Goal: Check status: Check status

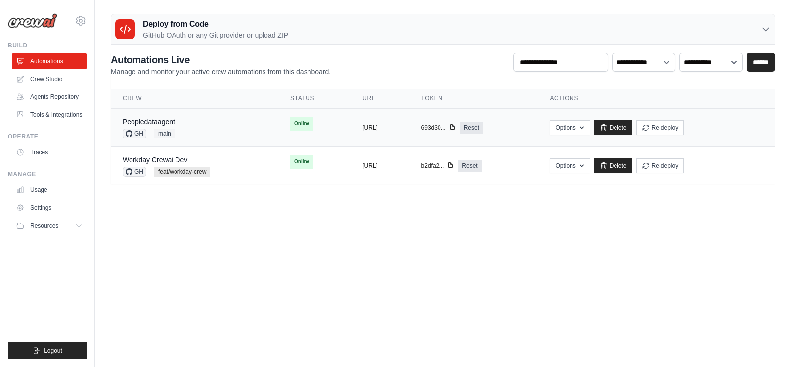
click at [208, 125] on div "Peopledataagent GH main" at bounding box center [195, 128] width 144 height 22
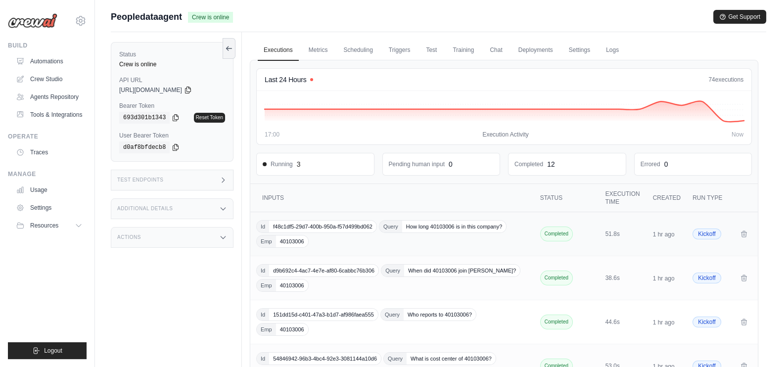
click at [482, 242] on div "Id f48c1df5-29d7-400b-950a-f57d499bd062 Query How long 40103006 is in this comp…" at bounding box center [393, 234] width 274 height 28
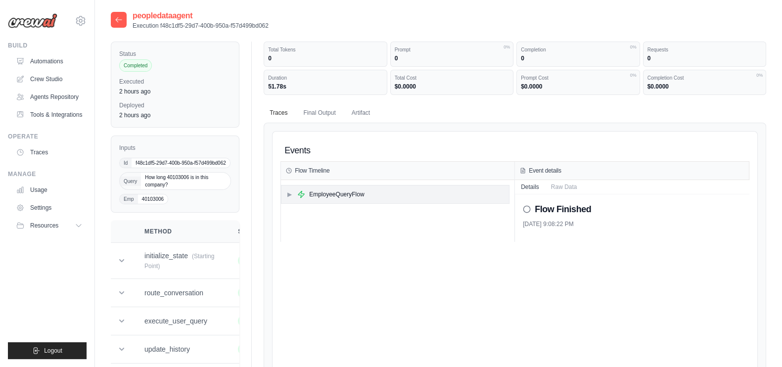
click at [287, 191] on span "▶" at bounding box center [289, 194] width 6 height 8
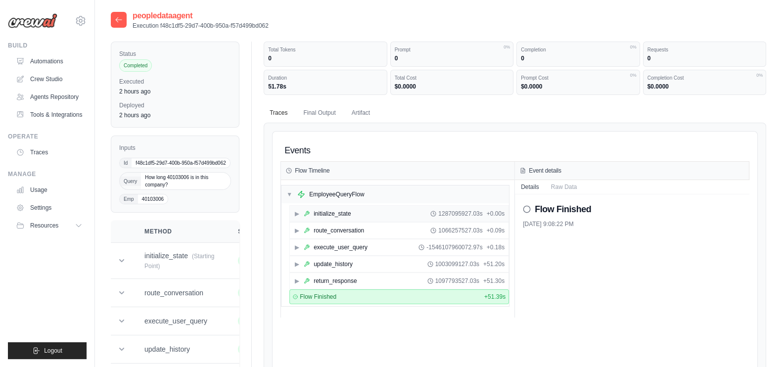
click at [296, 213] on span "▶" at bounding box center [297, 214] width 6 height 8
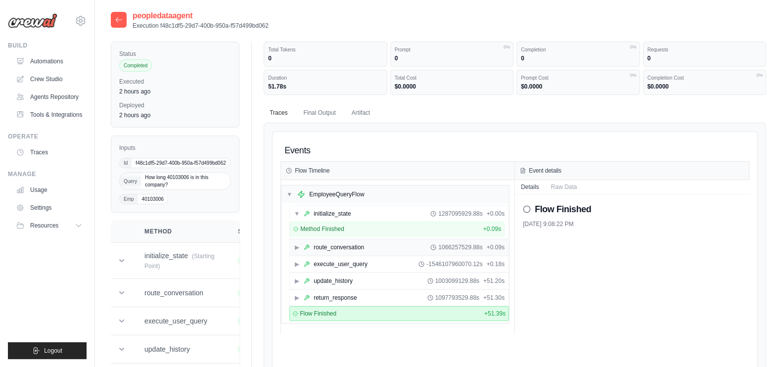
click at [297, 243] on span "▶" at bounding box center [297, 247] width 6 height 8
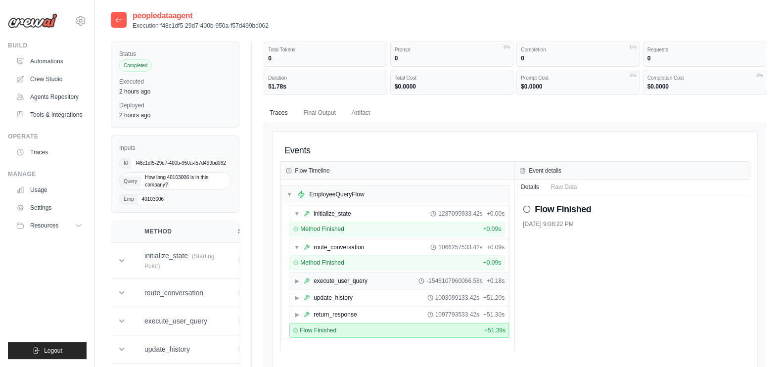
click at [297, 277] on span "▶" at bounding box center [297, 281] width 6 height 8
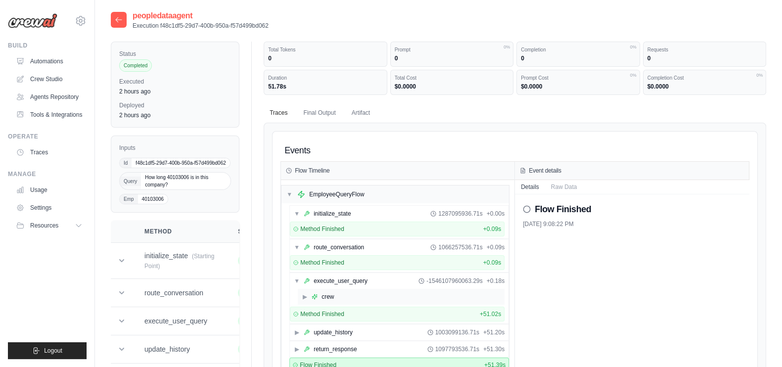
click at [305, 295] on span "▶" at bounding box center [305, 297] width 6 height 8
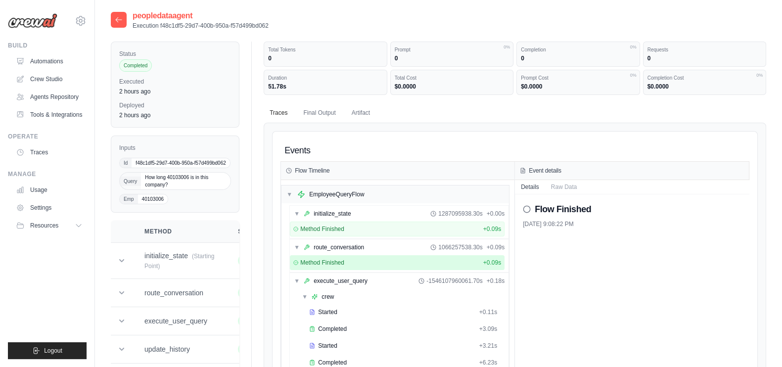
scroll to position [185, 0]
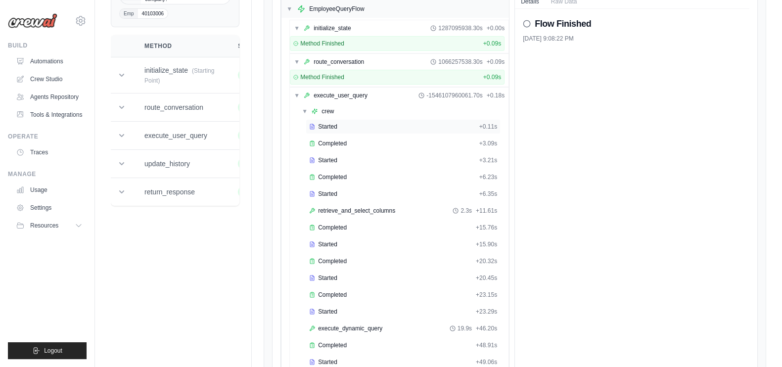
click at [348, 123] on div "Started" at bounding box center [392, 127] width 166 height 8
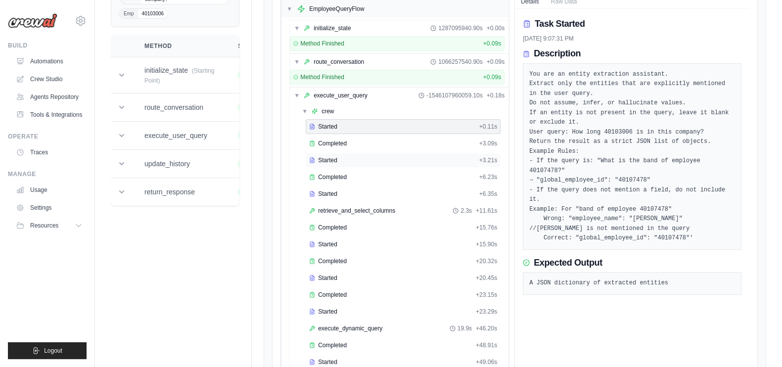
click at [473, 158] on div "Started" at bounding box center [392, 160] width 166 height 8
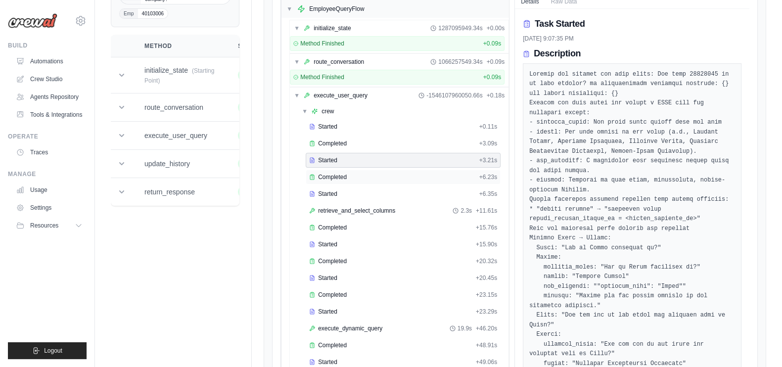
click at [477, 175] on div "Completed + 6.23s" at bounding box center [403, 177] width 188 height 8
click at [469, 190] on div "Started" at bounding box center [392, 194] width 166 height 8
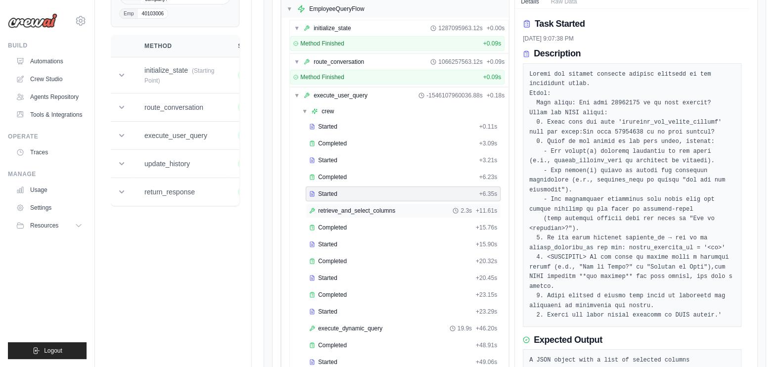
click at [386, 207] on span "retrieve_and_select_columns" at bounding box center [356, 211] width 77 height 8
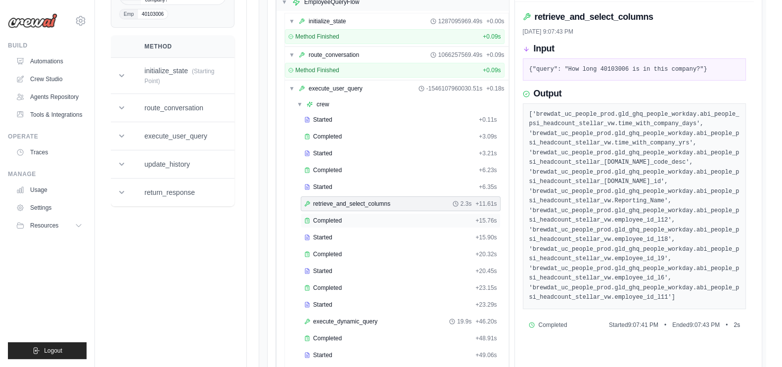
click at [410, 219] on div "Completed" at bounding box center [387, 221] width 167 height 8
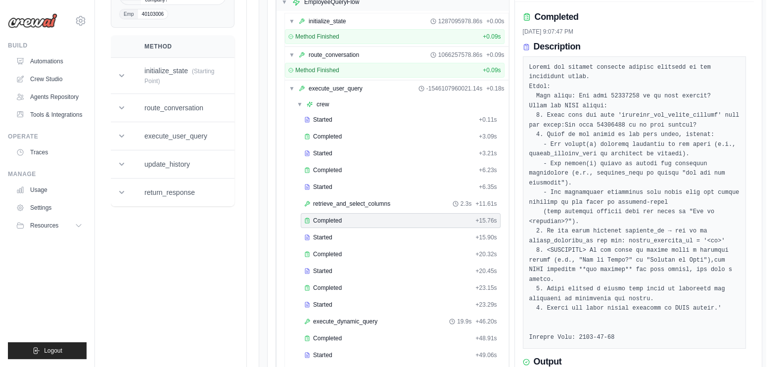
scroll to position [378, 0]
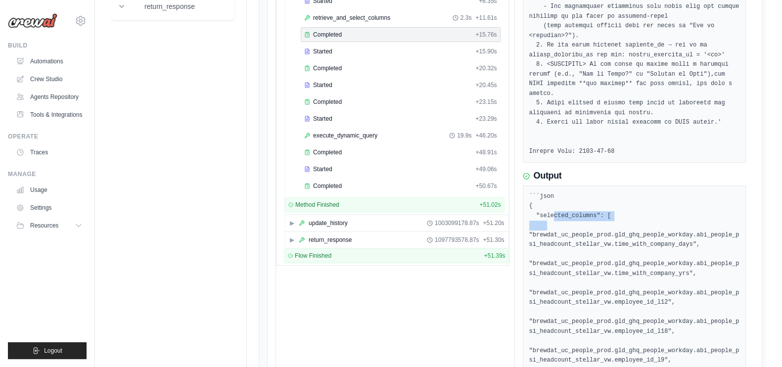
drag, startPoint x: 550, startPoint y: 195, endPoint x: 557, endPoint y: 201, distance: 8.7
click at [557, 201] on pre "```json { "selected_columns": [ "brewdat_uc_people_prod.gld_ghq_people_workday.…" at bounding box center [634, 322] width 211 height 261
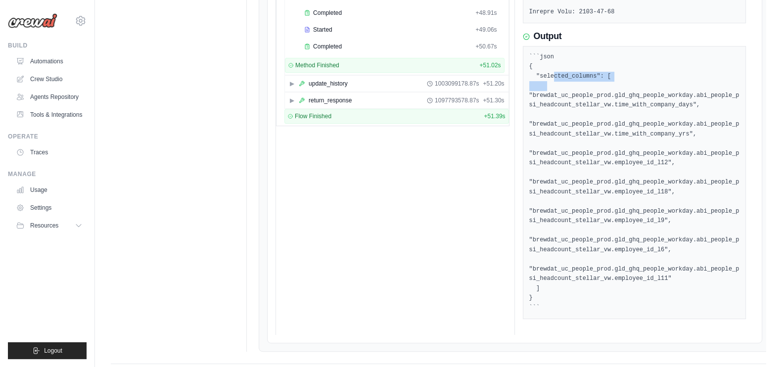
scroll to position [147, 0]
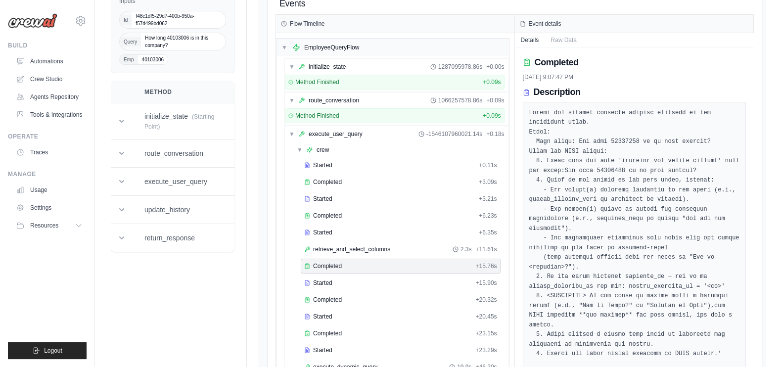
click at [435, 262] on div "Completed" at bounding box center [387, 266] width 167 height 8
click at [423, 279] on div "Started" at bounding box center [387, 283] width 167 height 8
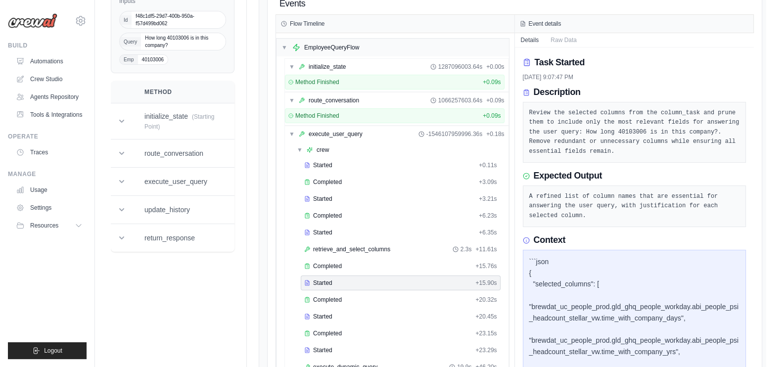
scroll to position [332, 0]
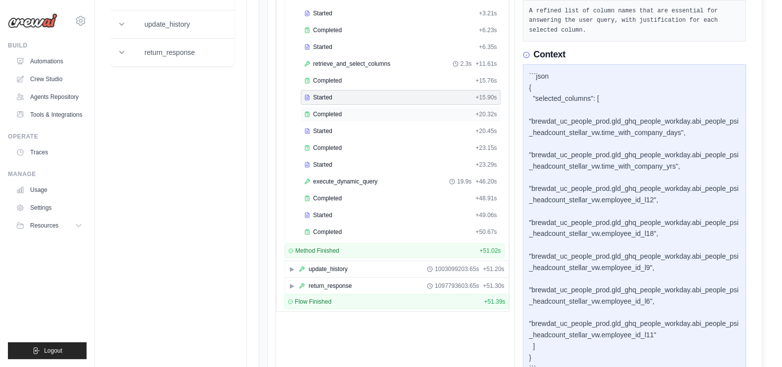
click at [480, 110] on span "+ 20.32s" at bounding box center [485, 114] width 21 height 8
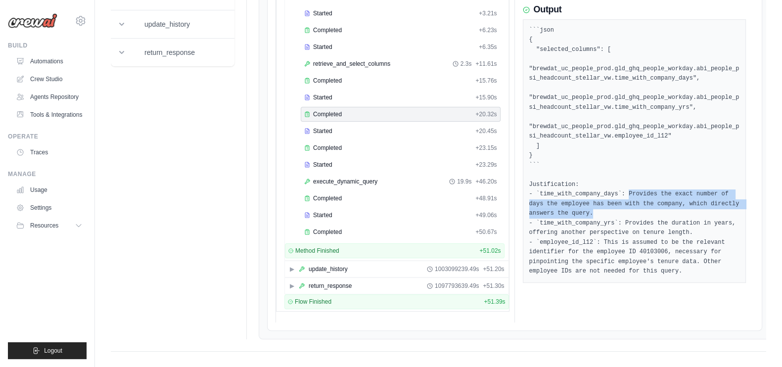
drag, startPoint x: 618, startPoint y: 191, endPoint x: 707, endPoint y: 211, distance: 91.2
click at [707, 211] on pre "```json { "selected_columns": [ "brewdat_uc_people_prod.gld_ghq_people_workday.…" at bounding box center [634, 151] width 211 height 251
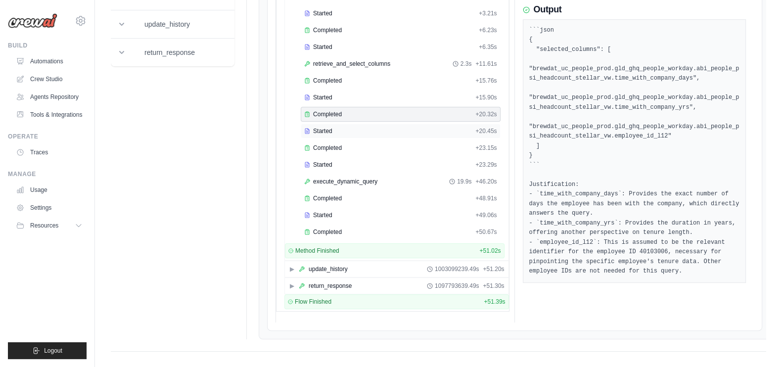
click at [431, 132] on div "Started + 20.45s" at bounding box center [401, 131] width 200 height 15
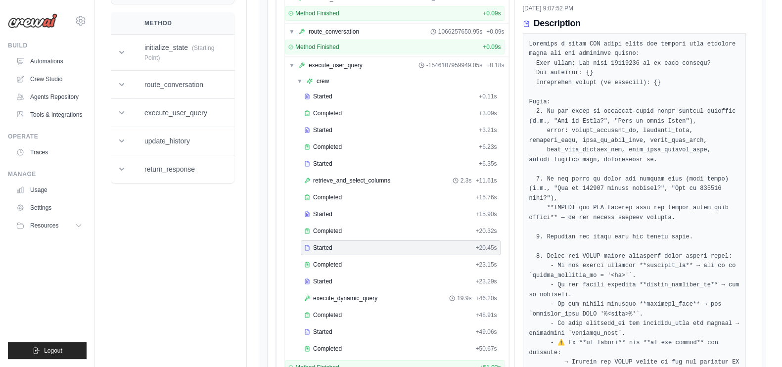
scroll to position [342, 0]
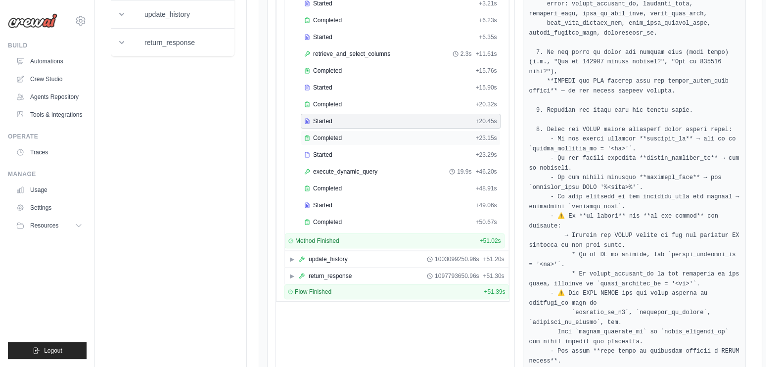
click at [440, 134] on div "Completed" at bounding box center [387, 138] width 167 height 8
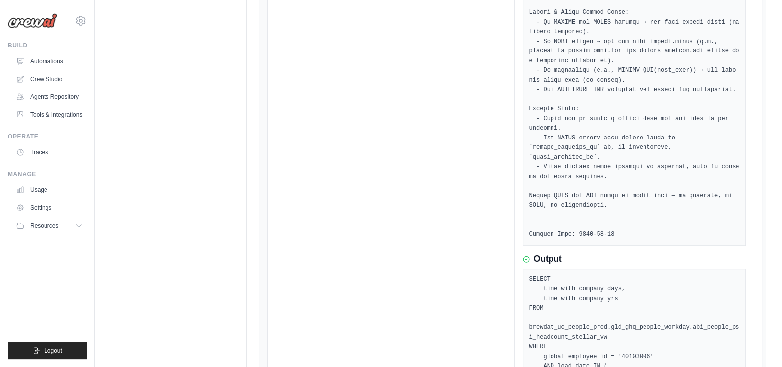
scroll to position [855, 0]
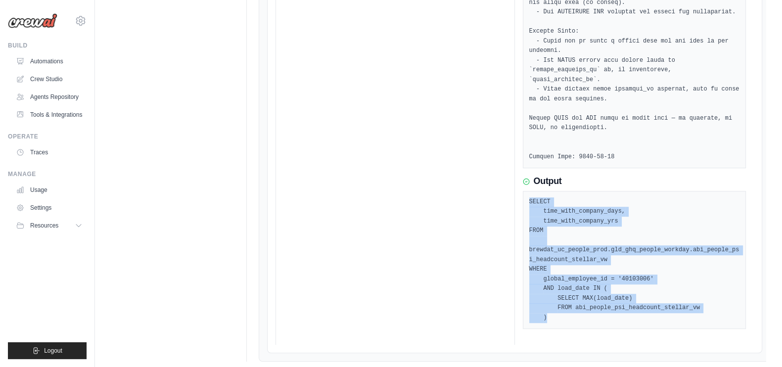
drag, startPoint x: 530, startPoint y: 172, endPoint x: 592, endPoint y: 298, distance: 141.3
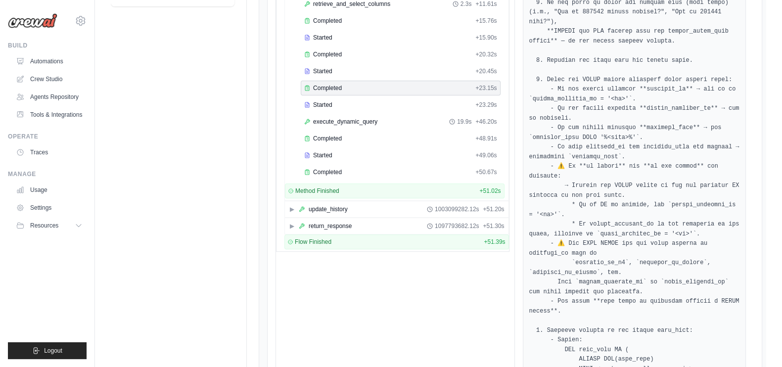
scroll to position [299, 0]
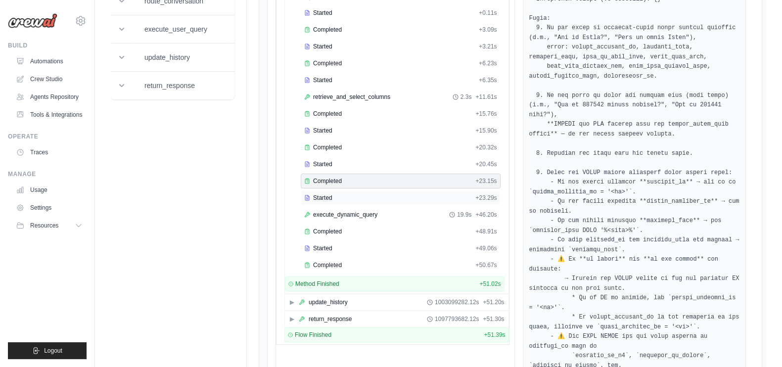
click at [484, 194] on span "+ 23.29s" at bounding box center [485, 198] width 21 height 8
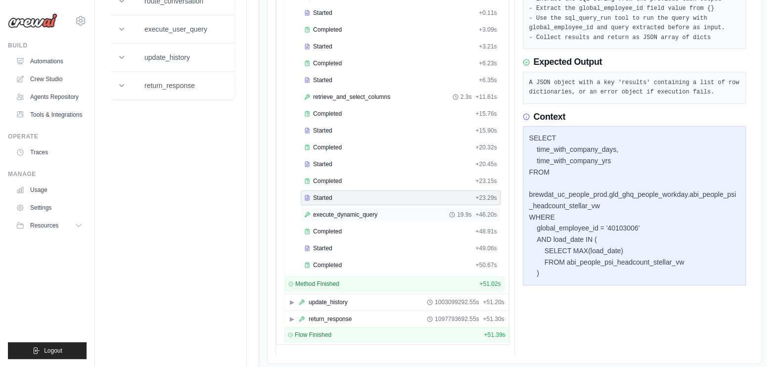
click at [439, 212] on div "execute_dynamic_query 19.9s + 46.20s" at bounding box center [400, 215] width 193 height 8
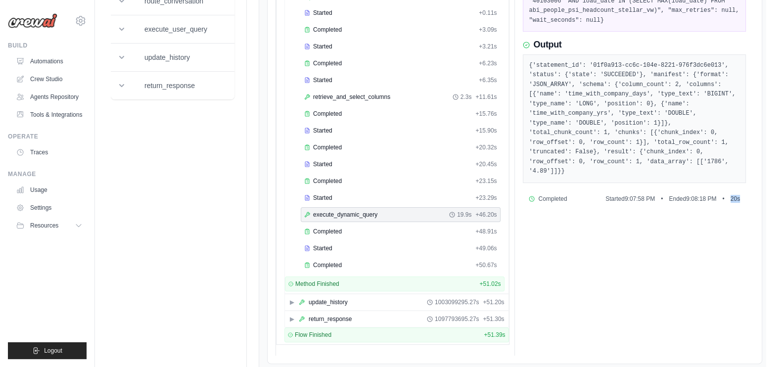
drag, startPoint x: 722, startPoint y: 178, endPoint x: 736, endPoint y: 177, distance: 14.0
click at [736, 195] on div "Started 9:07:58 PM • Ended 9:08:18 PM • 20 s" at bounding box center [672, 199] width 134 height 8
